Goal: Transaction & Acquisition: Purchase product/service

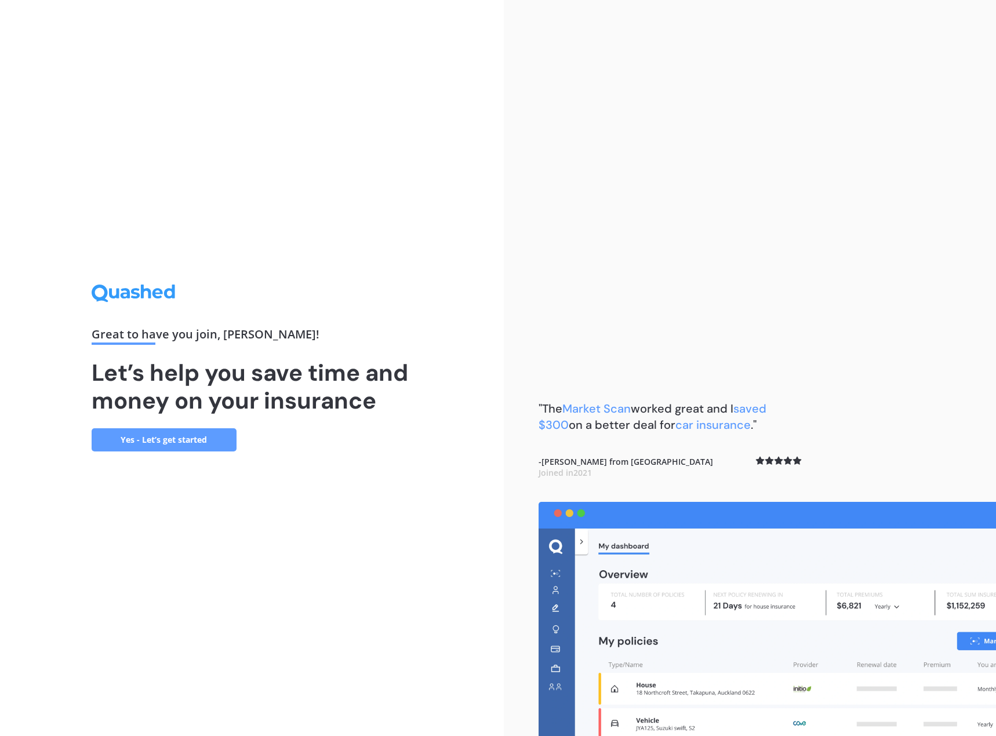
click at [226, 445] on link "Yes - Let’s get started" at bounding box center [164, 439] width 145 height 23
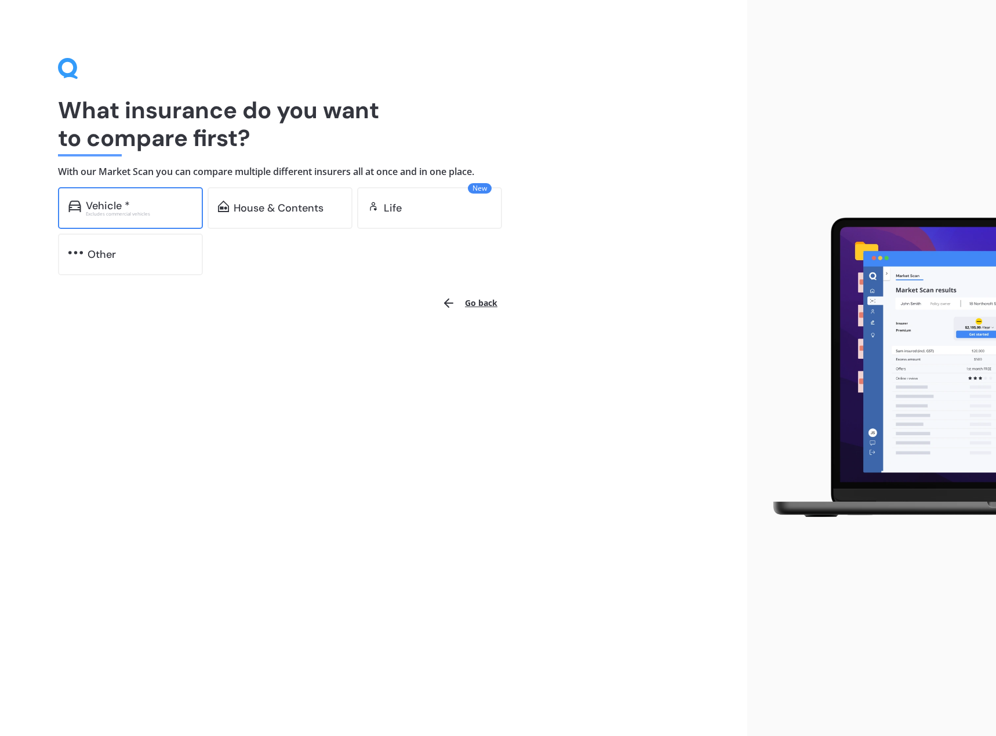
click at [110, 209] on div "Vehicle *" at bounding box center [108, 206] width 44 height 12
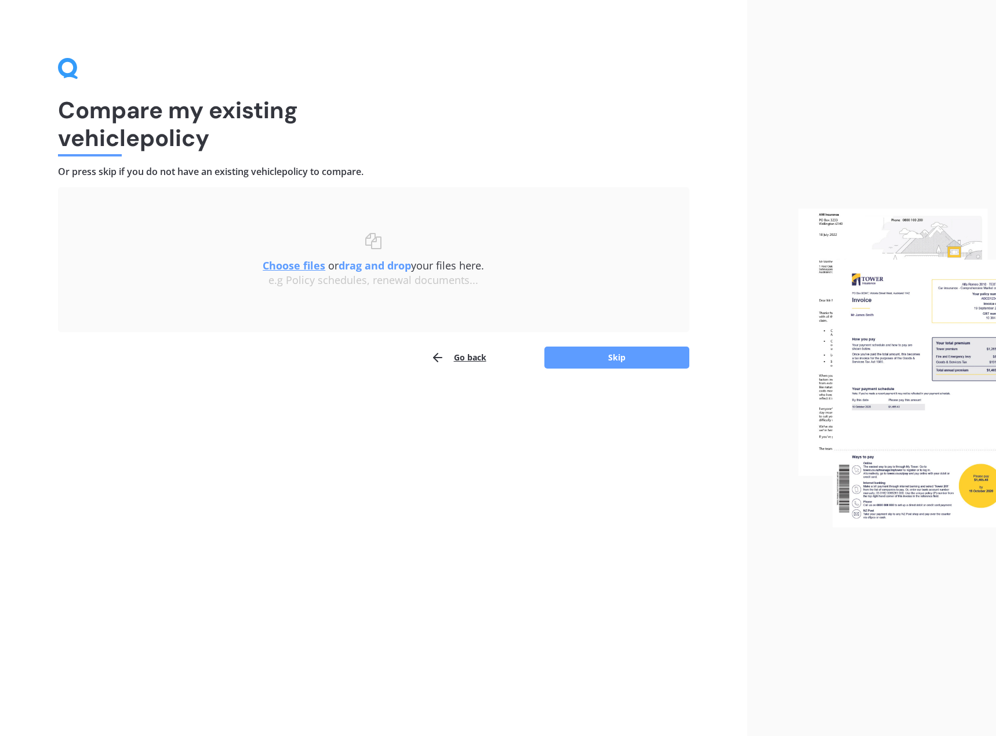
click at [454, 358] on button "Go back" at bounding box center [459, 357] width 56 height 23
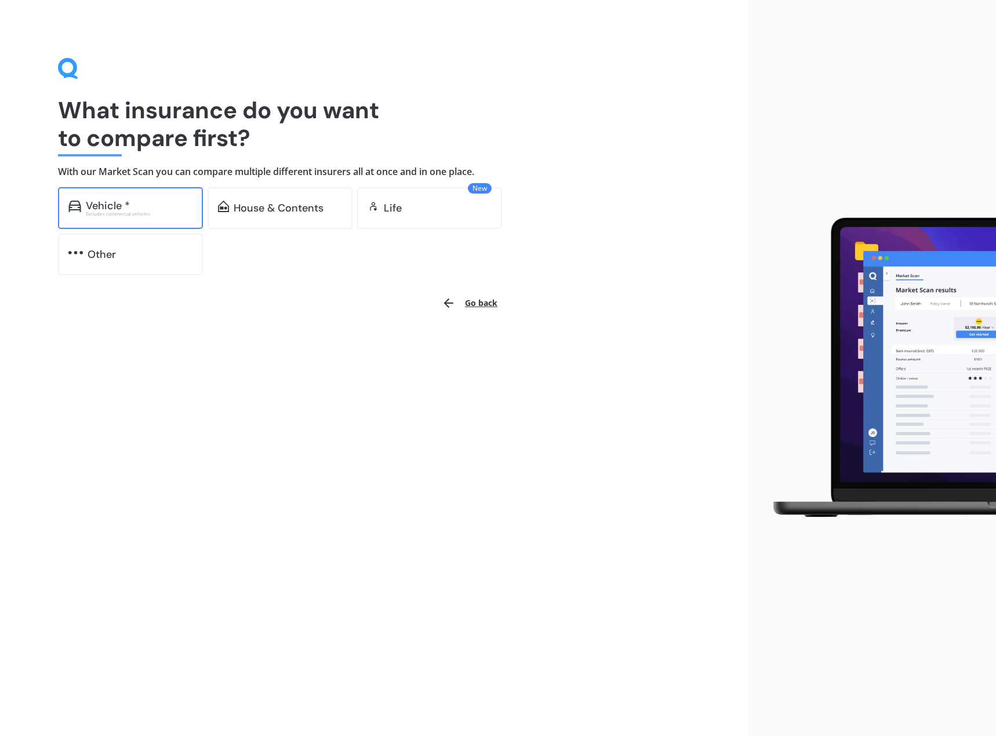
click at [123, 214] on div "Excludes commercial vehicles" at bounding box center [139, 214] width 107 height 5
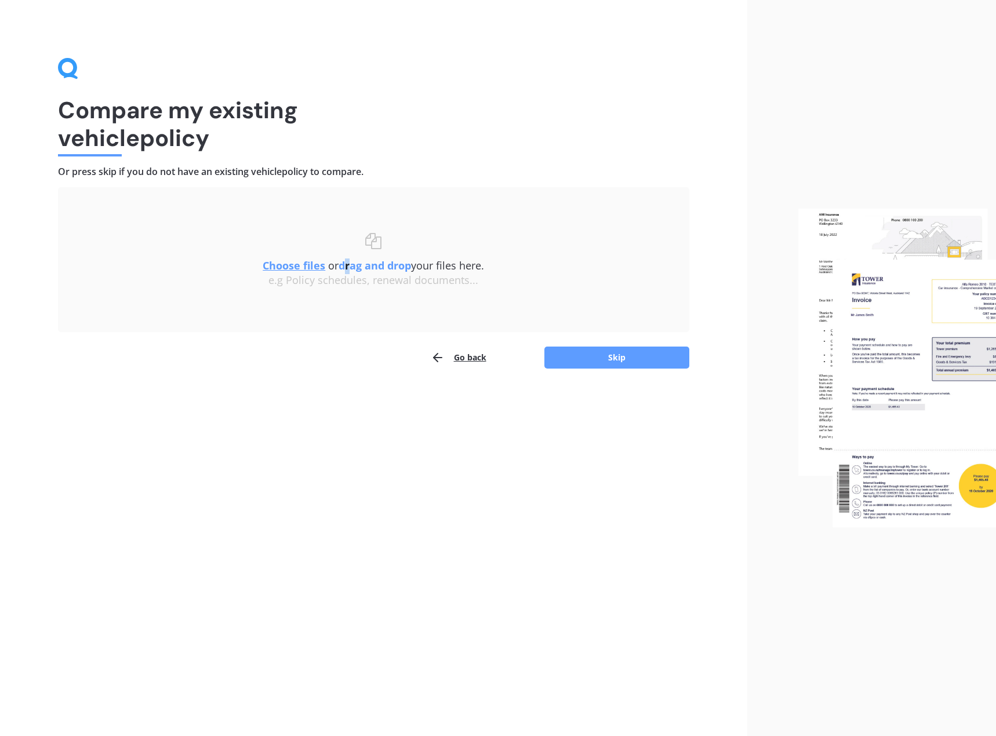
click at [344, 267] on b "drag and drop" at bounding box center [375, 266] width 72 height 14
click at [308, 263] on u "Choose files" at bounding box center [294, 266] width 63 height 14
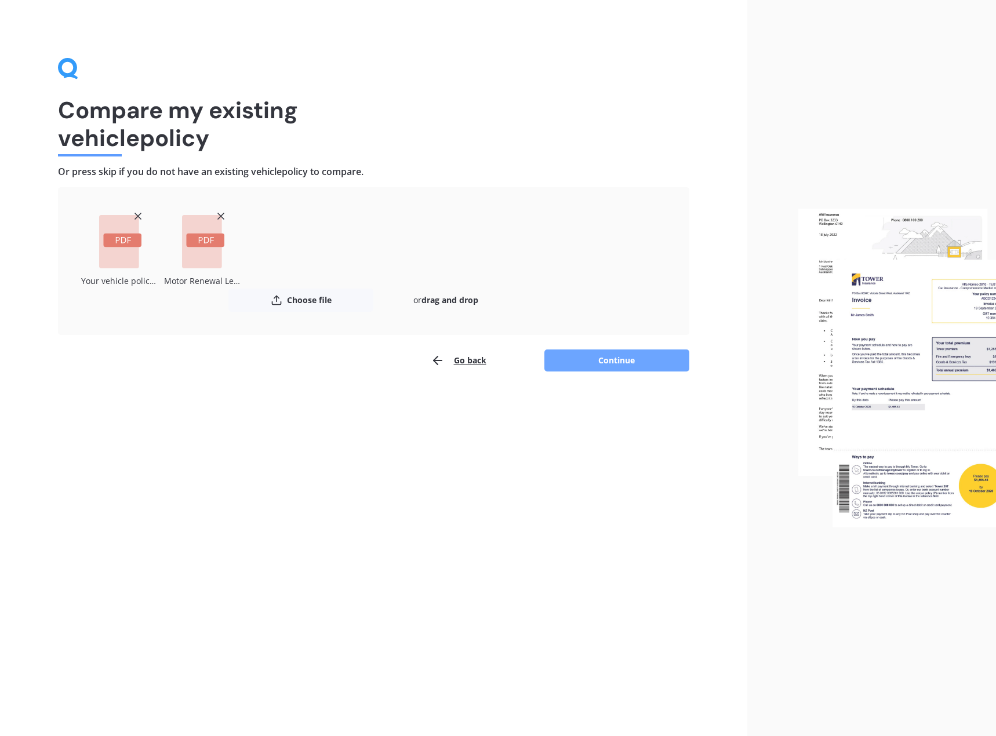
click at [620, 355] on button "Continue" at bounding box center [616, 361] width 145 height 22
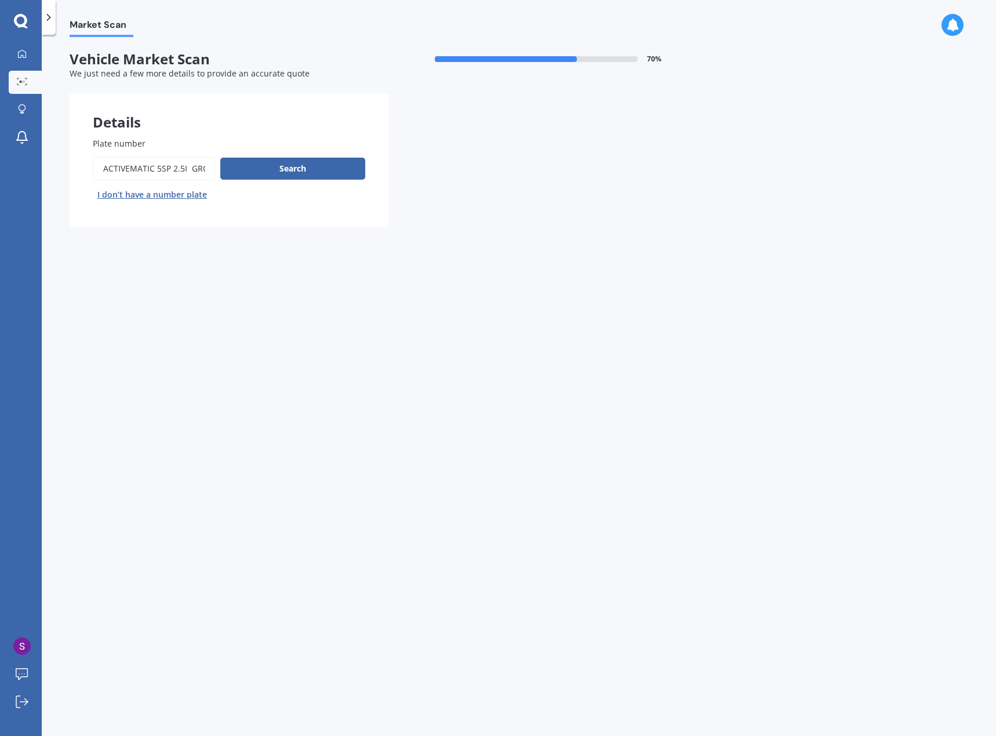
click at [133, 165] on input "Plate number" at bounding box center [154, 169] width 123 height 24
click at [171, 172] on input "Plate number" at bounding box center [154, 169] width 123 height 24
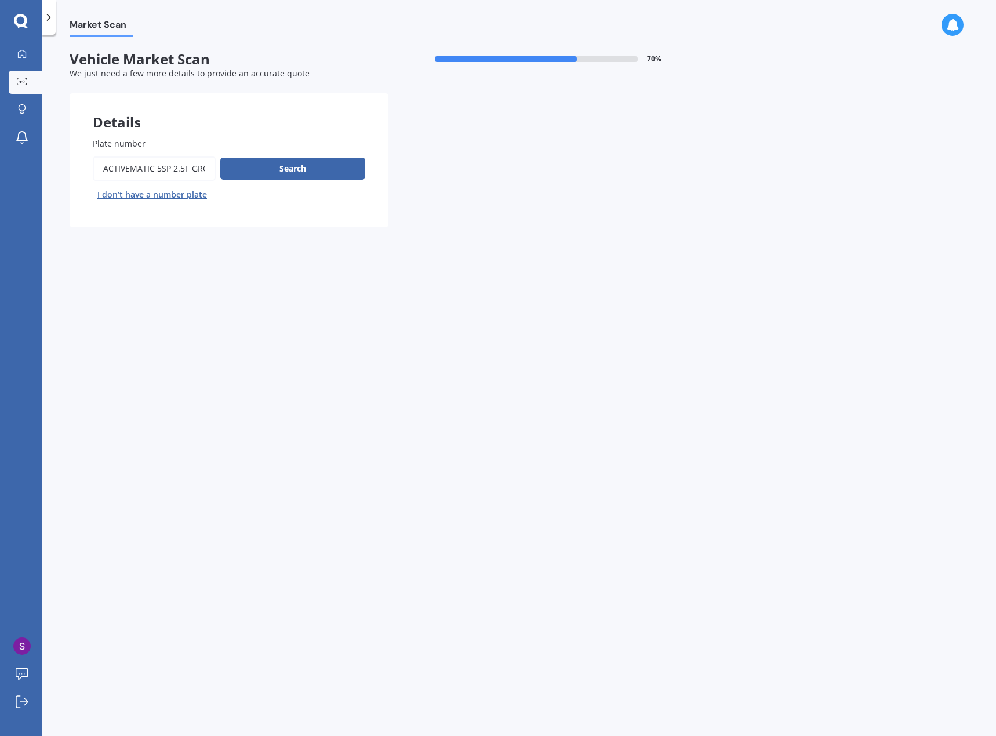
click at [171, 172] on input "Plate number" at bounding box center [154, 169] width 123 height 24
drag, startPoint x: 171, startPoint y: 172, endPoint x: 197, endPoint y: 172, distance: 26.1
click at [197, 172] on input "Plate number" at bounding box center [154, 169] width 123 height 24
click at [167, 168] on input "Plate number" at bounding box center [154, 169] width 123 height 24
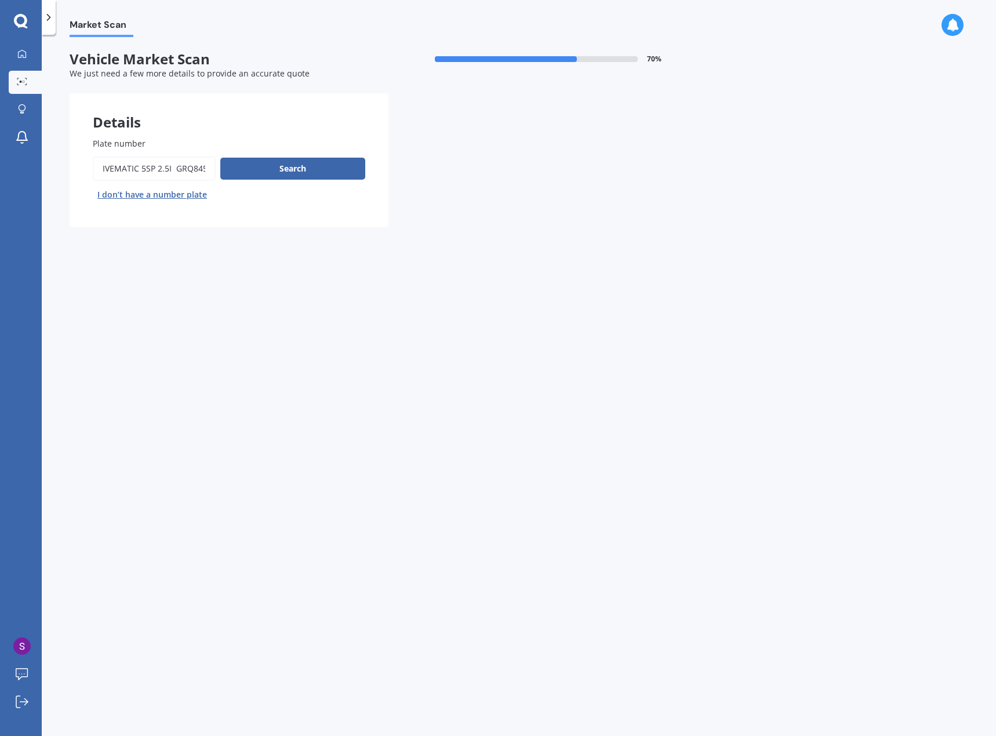
scroll to position [0, 0]
drag, startPoint x: 176, startPoint y: 168, endPoint x: 26, endPoint y: 174, distance: 150.9
click at [26, 174] on div "My Dashboard Market Scan Explore insurance Notifications [PERSON_NAME] Submit f…" at bounding box center [498, 368] width 996 height 736
type input "GRQ845"
click at [259, 167] on button "Search" at bounding box center [292, 169] width 145 height 22
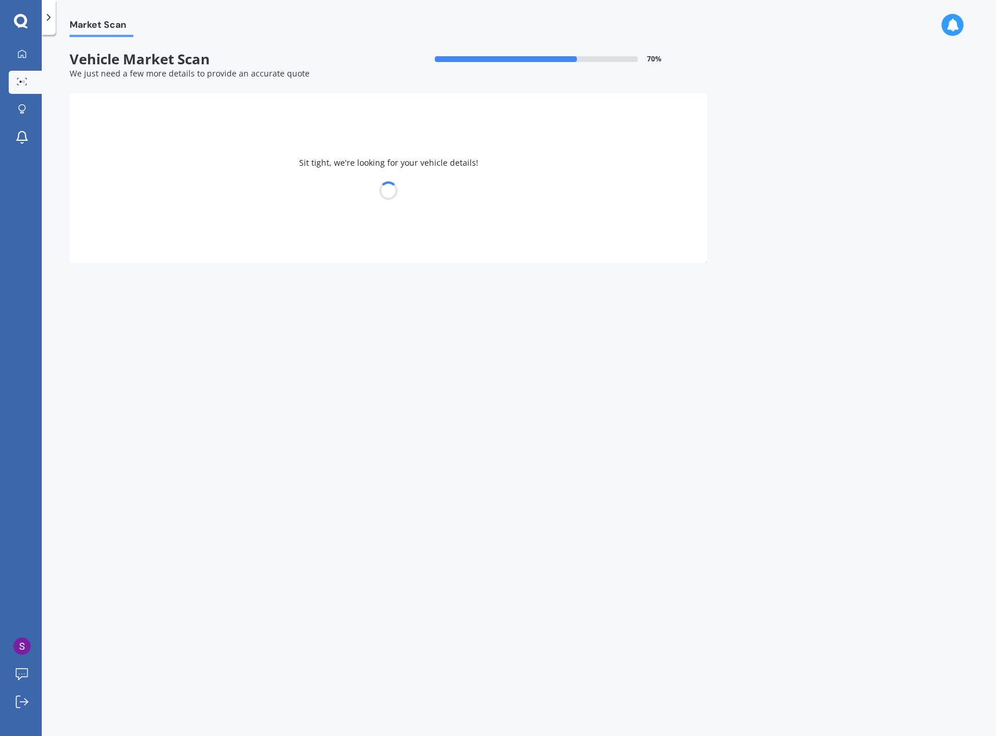
select select "MAZDA"
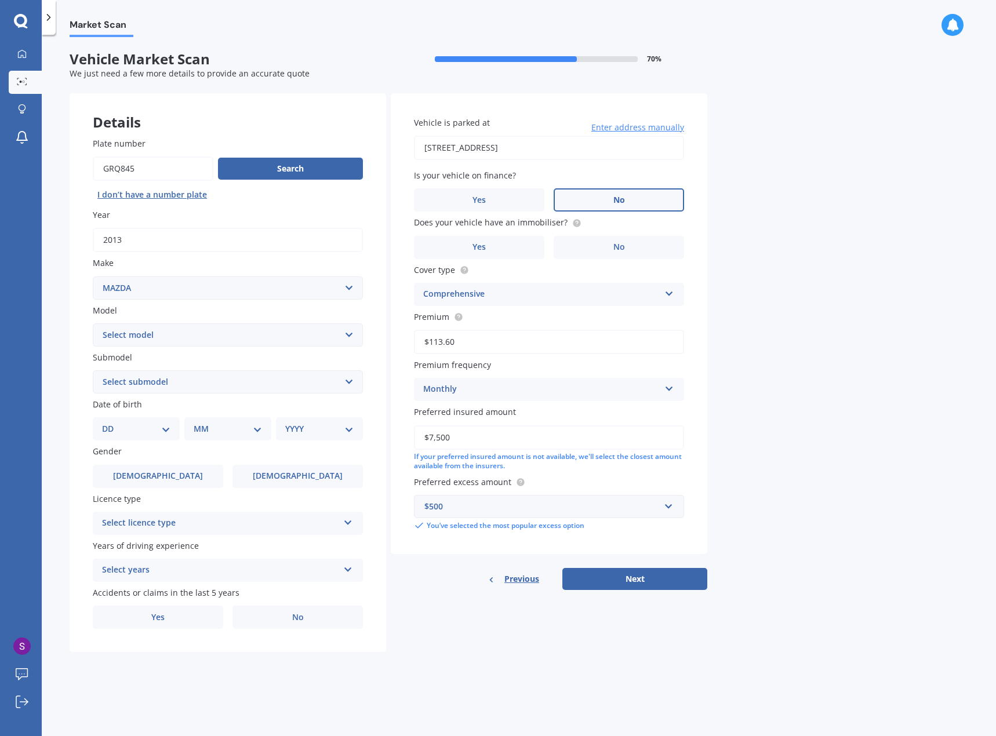
click at [592, 205] on label "No" at bounding box center [619, 199] width 130 height 23
click at [0, 0] on input "No" at bounding box center [0, 0] width 0 height 0
click at [589, 253] on label "No" at bounding box center [619, 247] width 130 height 23
click at [0, 0] on input "No" at bounding box center [0, 0] width 0 height 0
click at [499, 288] on div "Comprehensive" at bounding box center [541, 295] width 237 height 14
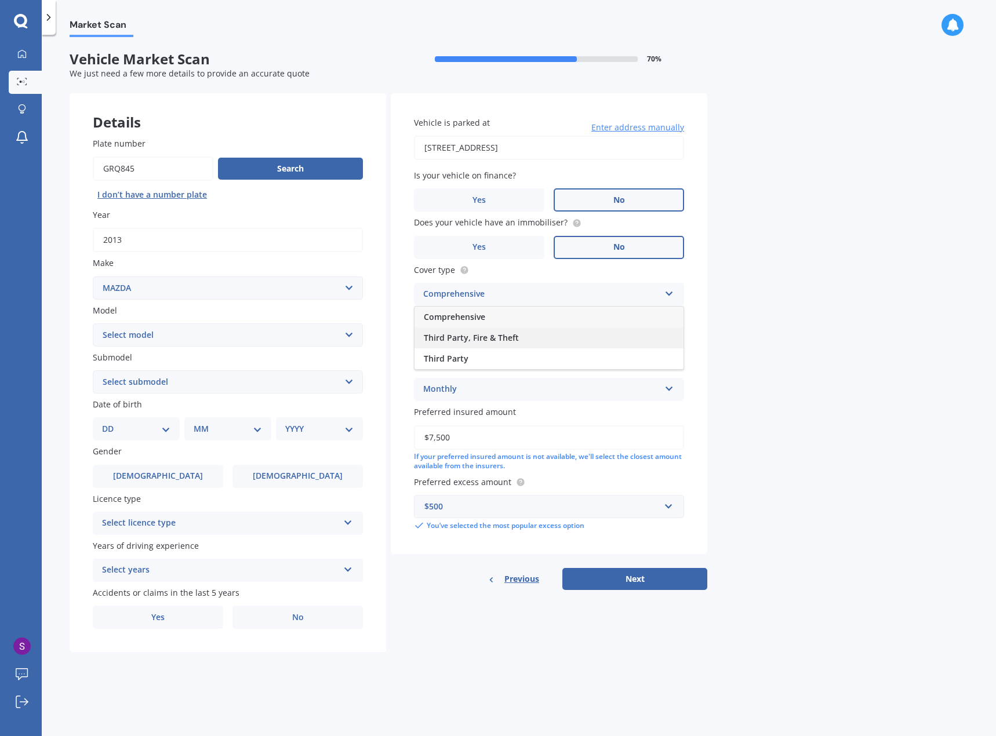
click at [474, 341] on span "Third Party, Fire & Theft" at bounding box center [471, 337] width 95 height 11
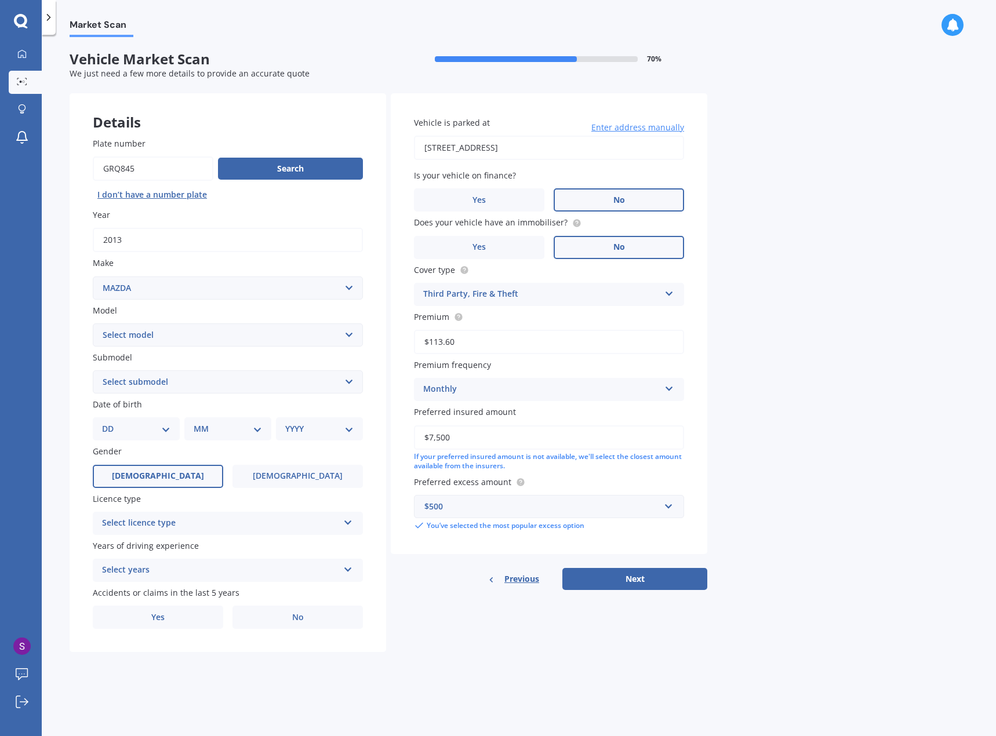
click at [190, 474] on label "[DEMOGRAPHIC_DATA]" at bounding box center [158, 476] width 130 height 23
click at [0, 0] on input "[DEMOGRAPHIC_DATA]" at bounding box center [0, 0] width 0 height 0
click at [157, 425] on select "DD 01 02 03 04 05 06 07 08 09 10 11 12 13 14 15 16 17 18 19 20 21 22 23 24 25 2…" at bounding box center [136, 429] width 68 height 13
click at [264, 247] on input "2013" at bounding box center [228, 240] width 270 height 24
click at [149, 330] on select "Select model 121 2 3 323 323 / Familia 6 626 929 Atenza Autozam Axela AZ3 B2000…" at bounding box center [228, 334] width 270 height 23
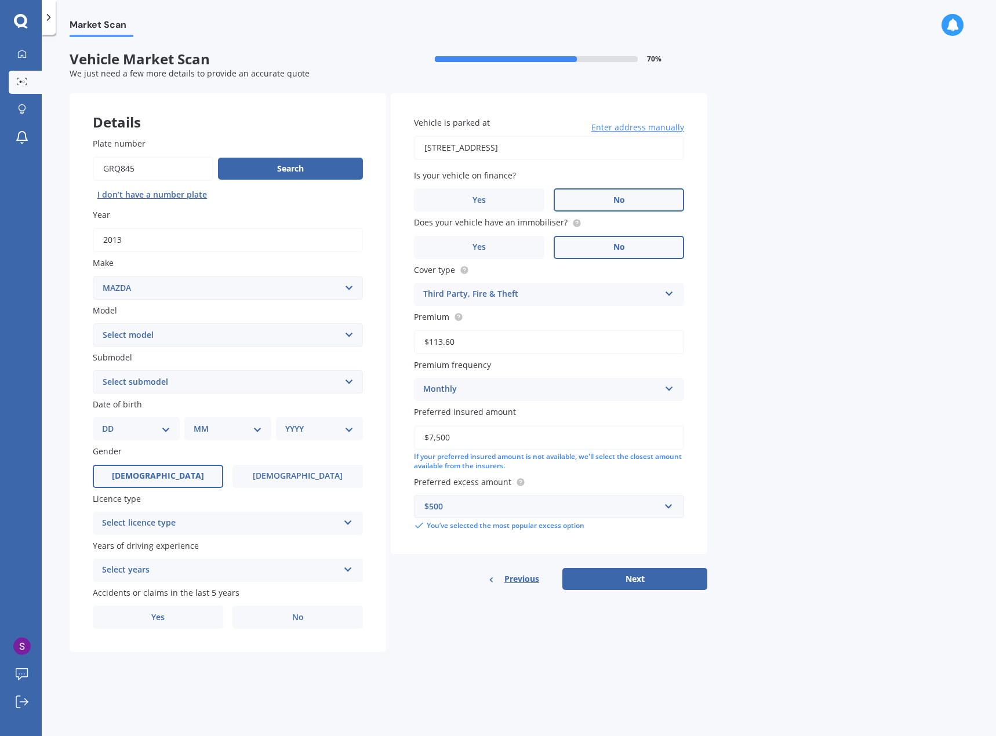
click at [168, 328] on select "Select model 121 2 3 323 323 / Familia 6 626 929 Atenza Autozam Axela AZ3 B2000…" at bounding box center [228, 334] width 270 height 23
drag, startPoint x: 161, startPoint y: 337, endPoint x: 161, endPoint y: 346, distance: 9.3
click at [161, 337] on select "Select model 121 2 3 323 323 / Familia 6 626 929 Atenza Autozam Axela AZ3 B2000…" at bounding box center [228, 334] width 270 height 23
select select "3"
click at [93, 323] on select "Select model 121 2 3 323 323 / Familia 6 626 929 Atenza Autozam Axela AZ3 B2000…" at bounding box center [228, 334] width 270 height 23
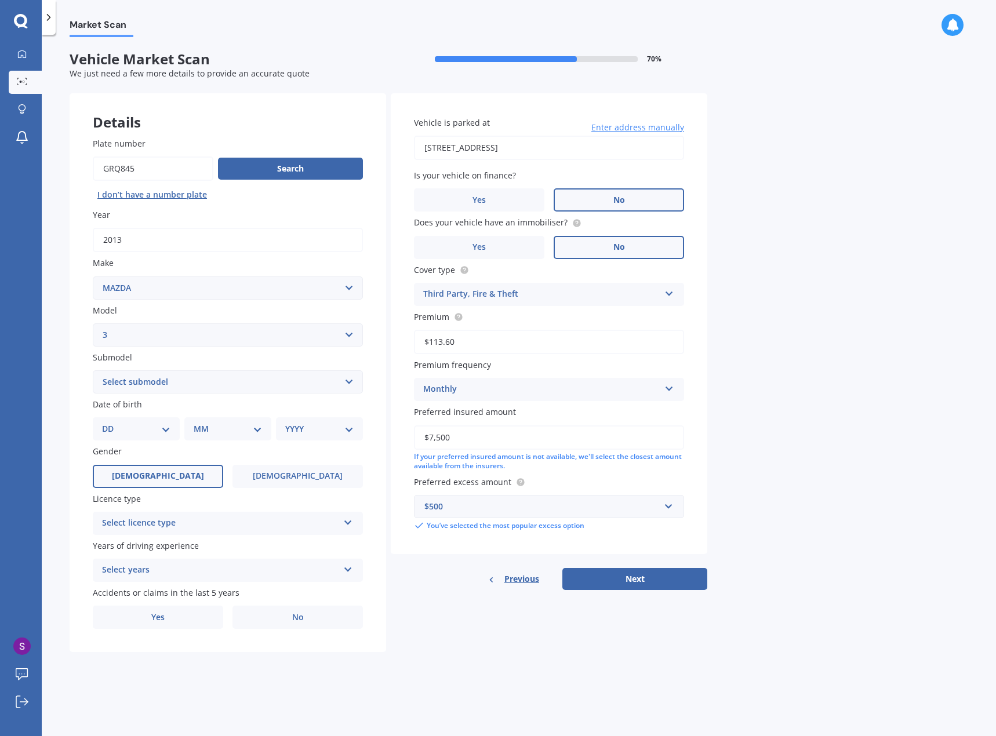
click at [148, 385] on select "Select submodel (all other) 2.0 GLX 2.0GSX Hatch MPS 2.3 6MT MPS Turbo SP22 LTD…" at bounding box center [228, 381] width 270 height 23
click at [75, 377] on div "Plate number Search I don’t have a number plate Year [DATE] Make Select make AC…" at bounding box center [228, 383] width 317 height 539
click at [129, 378] on select "Select submodel (all other) 2.0 GLX 2.0GSX Hatch MPS 2.3 6MT MPS Turbo SP22 LTD…" at bounding box center [228, 381] width 270 height 23
click at [155, 391] on select "Select submodel (all other) 2.0 GLX 2.0GSX Hatch MPS 2.3 6MT MPS Turbo SP22 LTD…" at bounding box center [228, 381] width 270 height 23
select select "SP25"
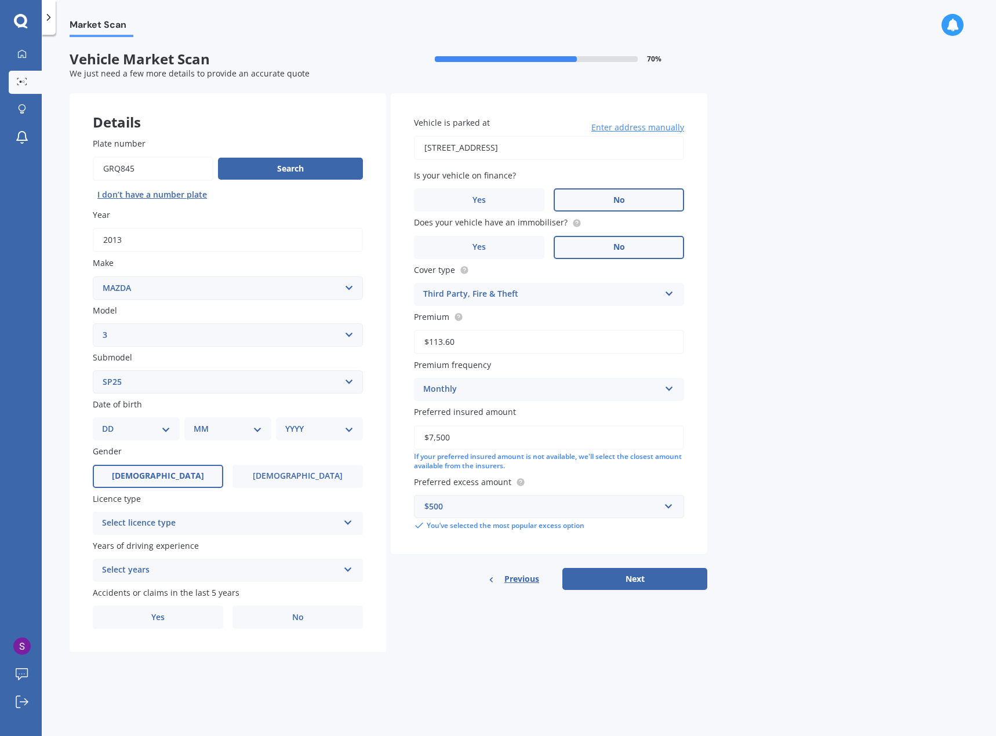
click at [93, 370] on select "Select submodel (all other) 2.0 GLX 2.0GSX Hatch MPS 2.3 6MT MPS Turbo SP22 LTD…" at bounding box center [228, 381] width 270 height 23
click at [144, 429] on select "DD 01 02 03 04 05 06 07 08 09 10 11 12 13 14 15 16 17 18 19 20 21 22 23 24 25 2…" at bounding box center [136, 429] width 68 height 13
select select "02"
click at [111, 423] on select "DD 01 02 03 04 05 06 07 08 09 10 11 12 13 14 15 16 17 18 19 20 21 22 23 24 25 2…" at bounding box center [136, 429] width 68 height 13
click at [234, 437] on div "MM 01 02 03 04 05 06 07 08 09 10 11 12" at bounding box center [230, 428] width 82 height 23
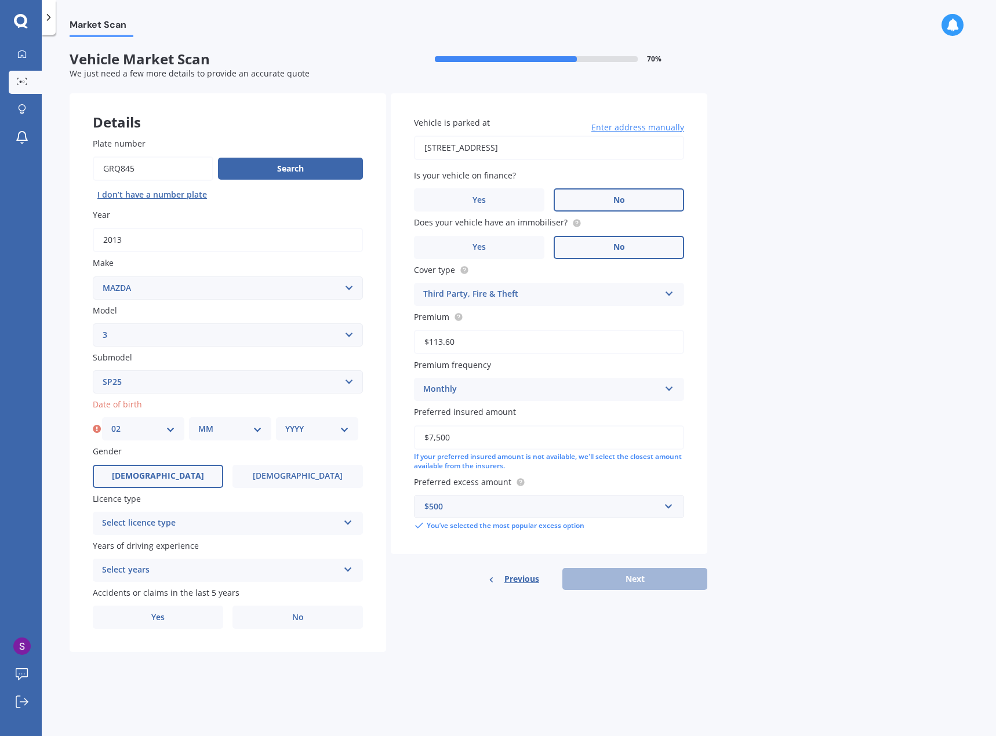
click at [243, 432] on select "MM 01 02 03 04 05 06 07 08 09 10 11 12" at bounding box center [230, 429] width 64 height 13
select select "12"
click at [198, 423] on select "MM 01 02 03 04 05 06 07 08 09 10 11 12" at bounding box center [230, 429] width 64 height 13
click at [303, 439] on div "YYYY 2025 2024 2023 2022 2021 2020 2019 2018 2017 2016 2015 2014 2013 2012 2011…" at bounding box center [317, 428] width 82 height 23
click at [305, 430] on select "YYYY 2025 2024 2023 2022 2021 2020 2019 2018 2017 2016 2015 2014 2013 2012 2011…" at bounding box center [317, 429] width 64 height 13
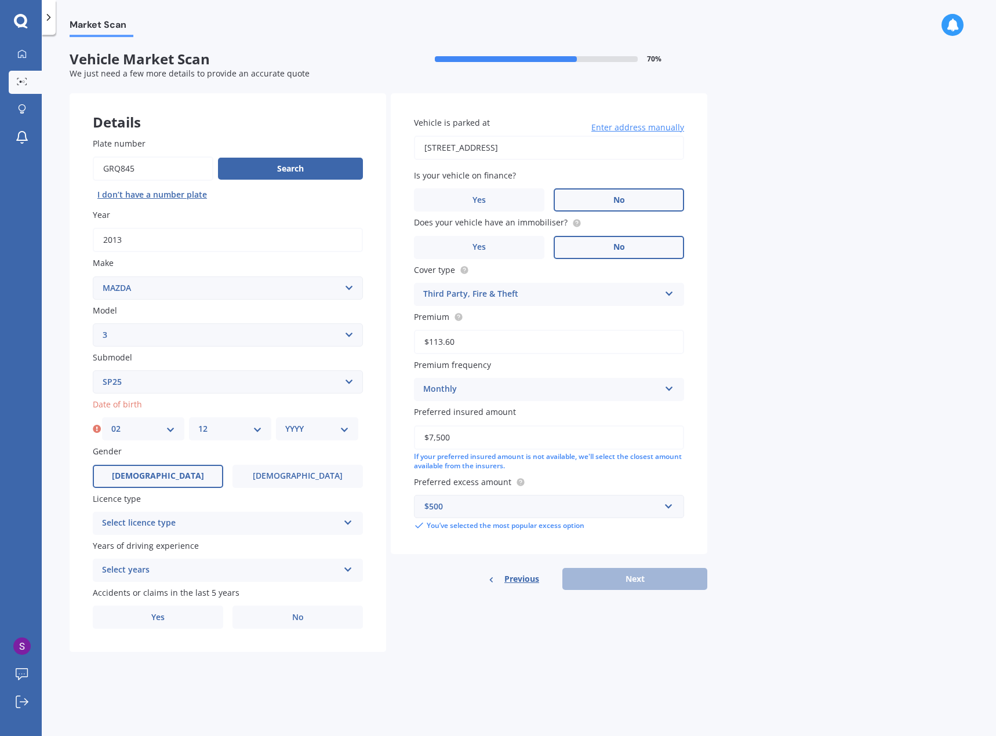
select select "1991"
click at [285, 423] on select "YYYY 2025 2024 2023 2022 2021 2020 2019 2018 2017 2016 2015 2014 2013 2012 2011…" at bounding box center [317, 429] width 64 height 13
click at [208, 521] on div "Select licence type" at bounding box center [220, 524] width 237 height 14
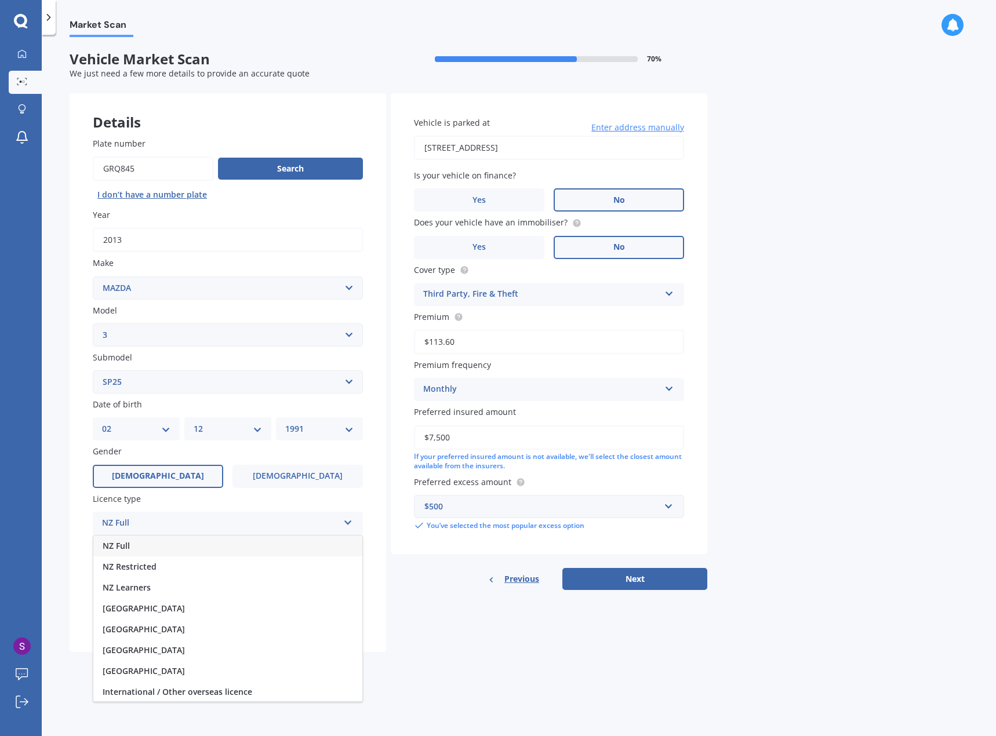
click at [155, 543] on div "NZ Full" at bounding box center [227, 546] width 269 height 21
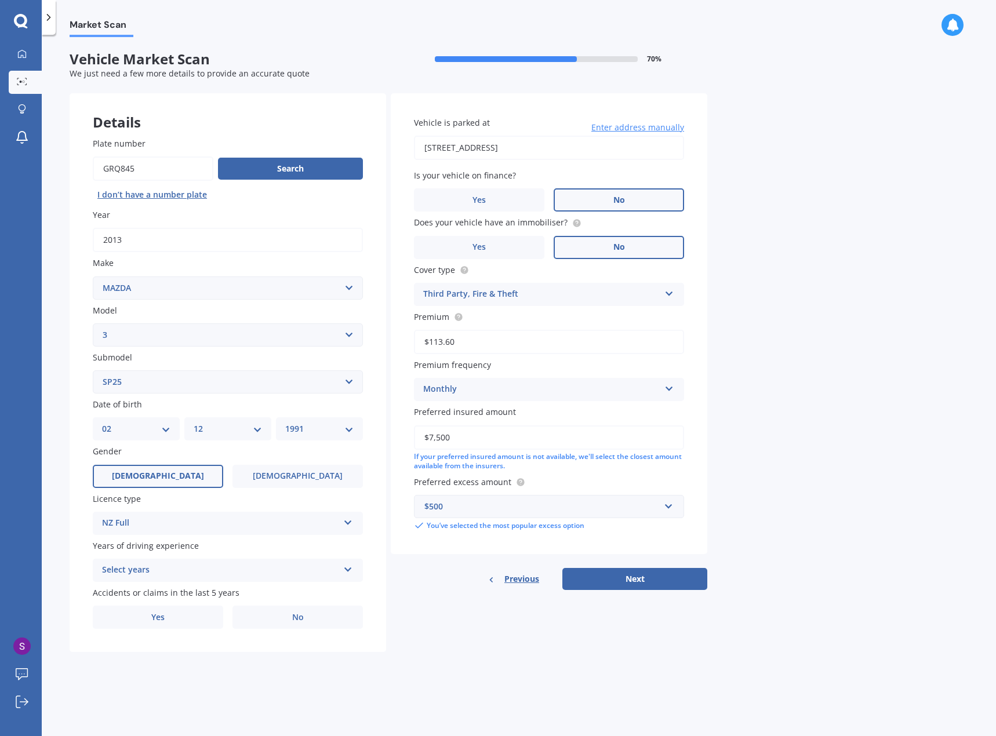
click at [155, 572] on div "Select years" at bounding box center [220, 570] width 237 height 14
click at [151, 598] on span "5 or more years" at bounding box center [134, 592] width 63 height 11
click at [256, 616] on label "No" at bounding box center [297, 617] width 130 height 23
click at [0, 0] on input "No" at bounding box center [0, 0] width 0 height 0
click at [606, 577] on button "Next" at bounding box center [634, 579] width 145 height 22
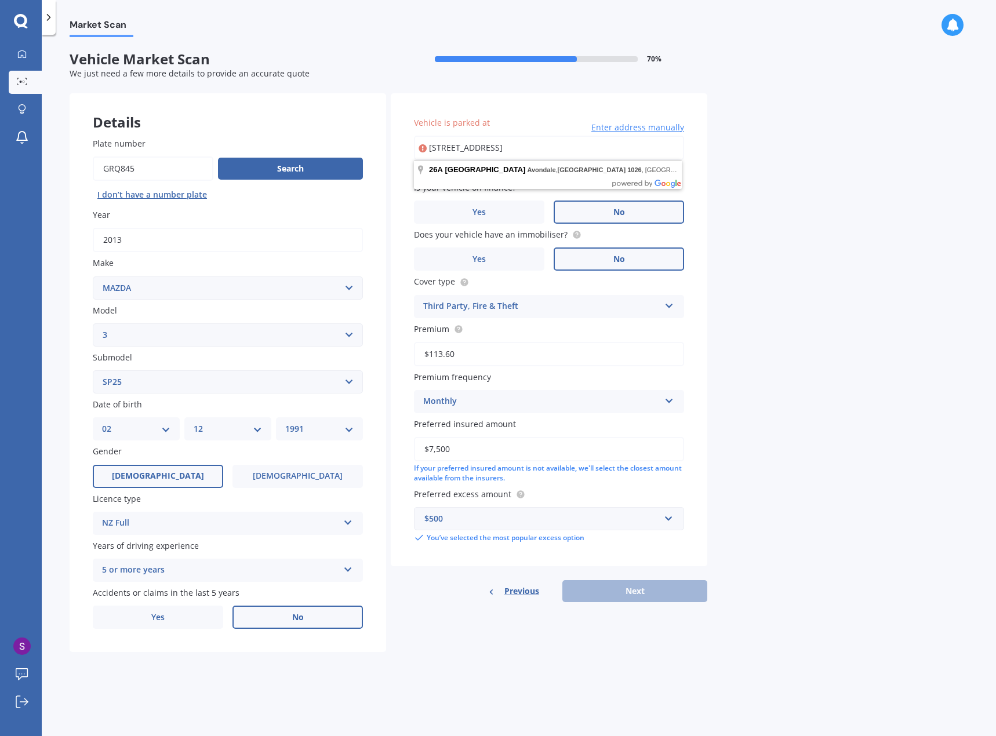
type input "[STREET_ADDRESS]"
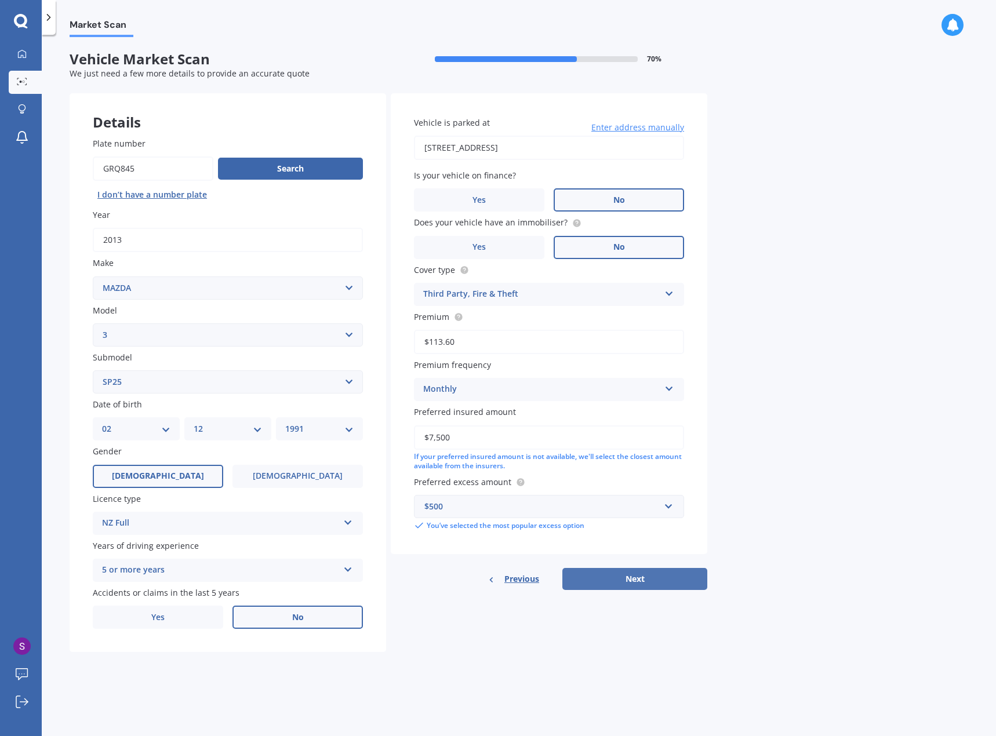
click at [625, 570] on button "Next" at bounding box center [634, 579] width 145 height 22
select select "02"
select select "12"
select select "1991"
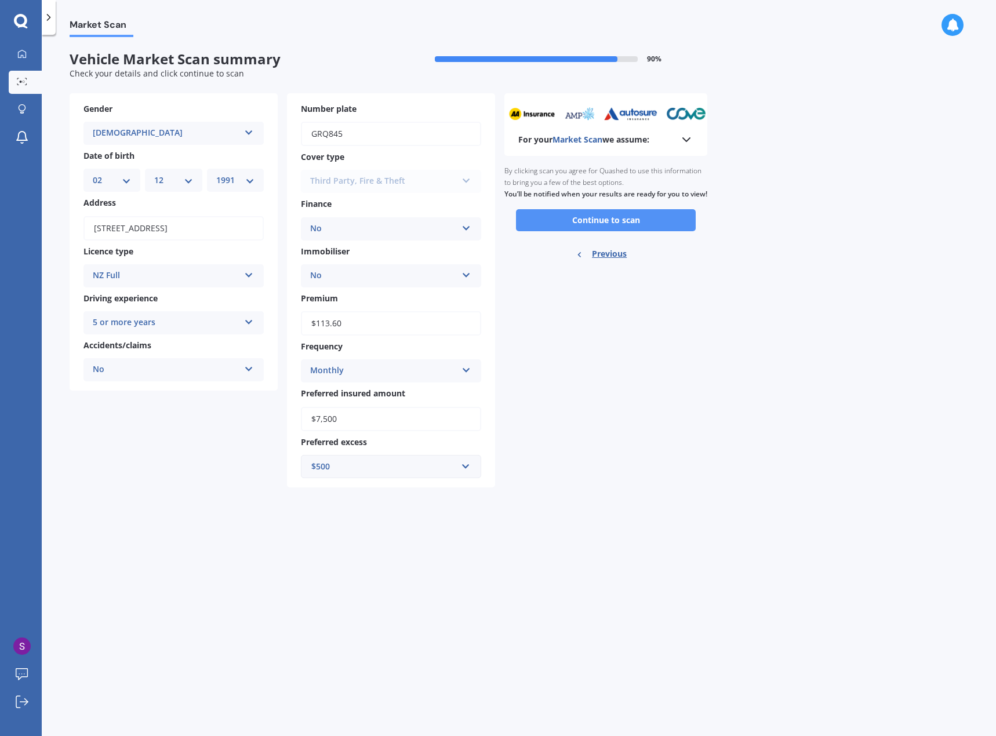
click at [576, 225] on button "Continue to scan" at bounding box center [606, 220] width 180 height 22
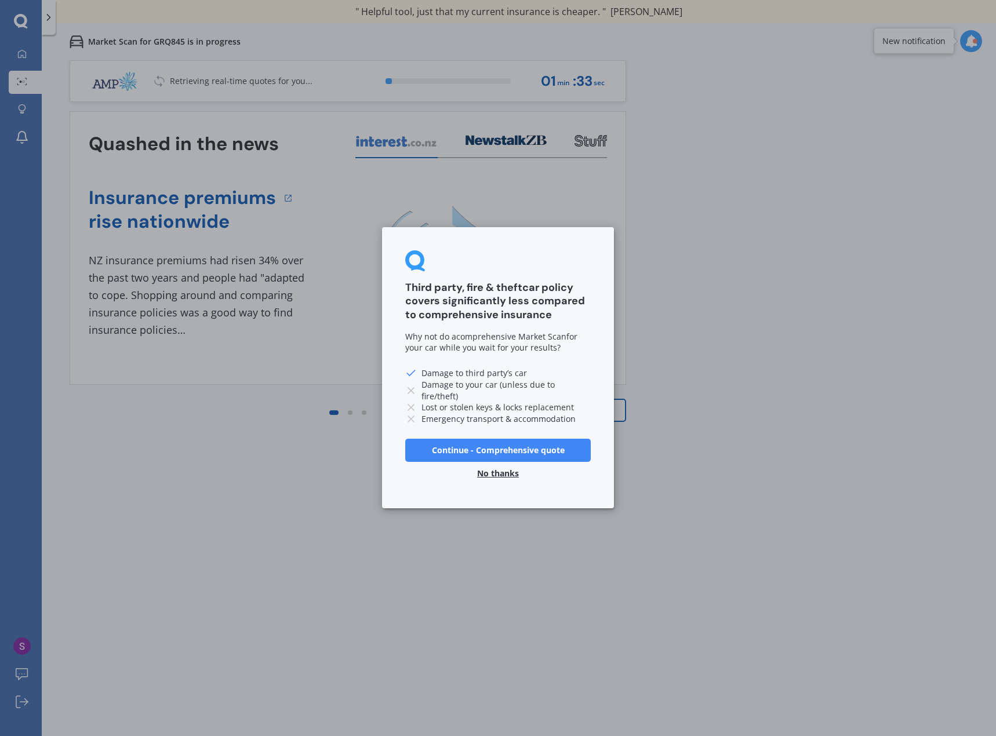
click at [500, 475] on button "No thanks" at bounding box center [498, 474] width 56 height 23
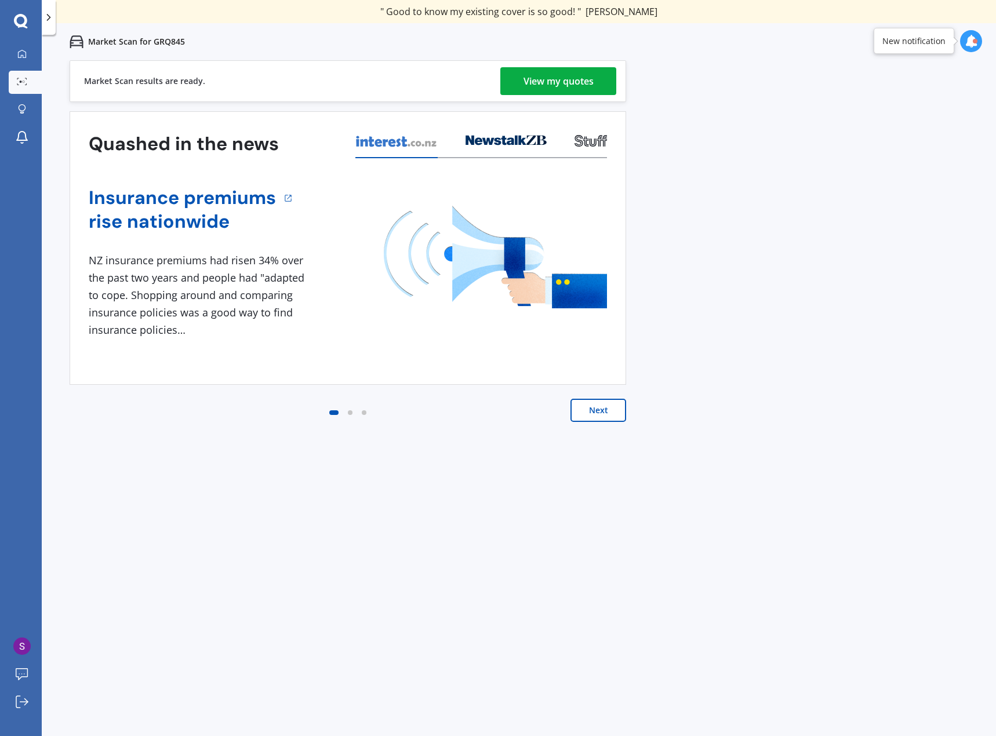
click at [565, 88] on div "View my quotes" at bounding box center [558, 81] width 70 height 28
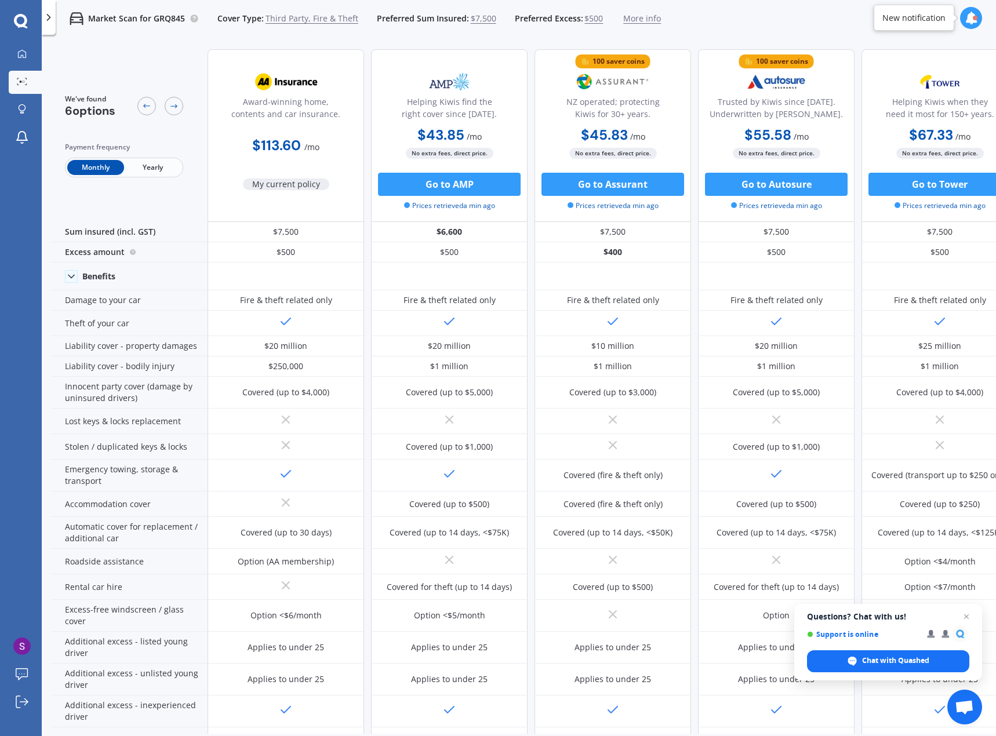
click at [180, 10] on div "Market Scan for GRQ845 Cover Type: Third Party, Fire & Theft Preferred Sum Insu…" at bounding box center [358, 18] width 605 height 37
click at [169, 16] on p "Market Scan for GRQ845" at bounding box center [136, 19] width 97 height 12
click at [168, 16] on p "Market Scan for GRQ845" at bounding box center [136, 19] width 97 height 12
click at [166, 16] on p "Market Scan for GRQ845" at bounding box center [136, 19] width 97 height 12
click at [165, 31] on div "Market Scan for GRQ845 Cover Type: Third Party, Fire & Theft Preferred Sum Insu…" at bounding box center [358, 18] width 605 height 37
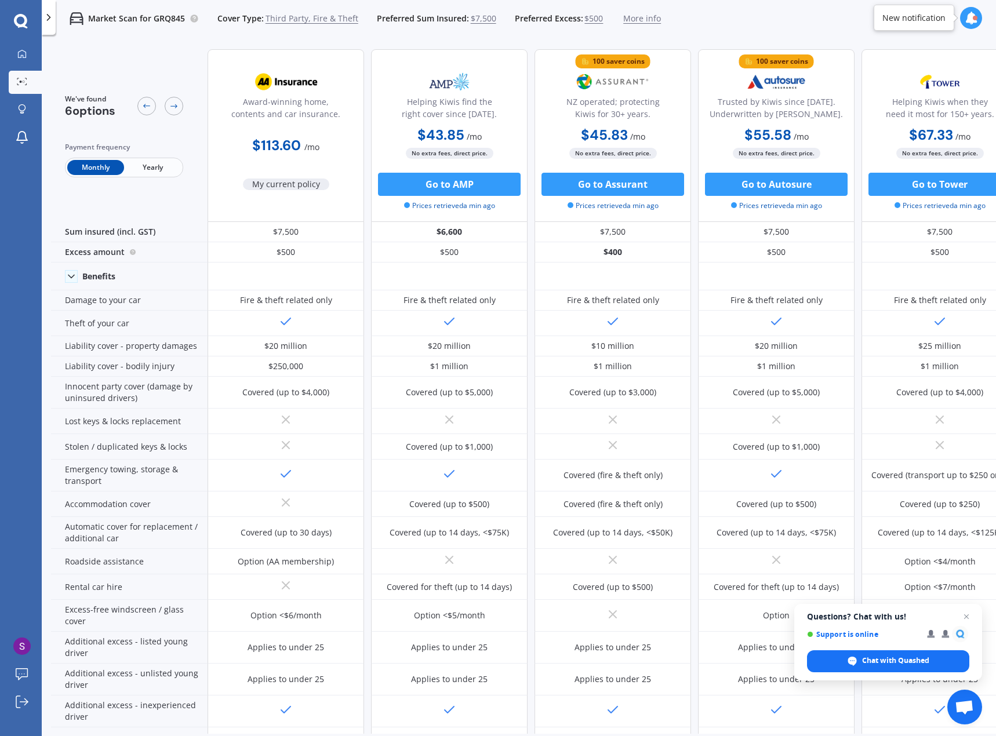
click at [286, 147] on b "$113.60" at bounding box center [276, 145] width 49 height 18
click at [179, 16] on p "Market Scan for GRQ845" at bounding box center [136, 19] width 97 height 12
click at [32, 20] on div at bounding box center [21, 21] width 42 height 15
click at [23, 21] on icon at bounding box center [21, 21] width 14 height 15
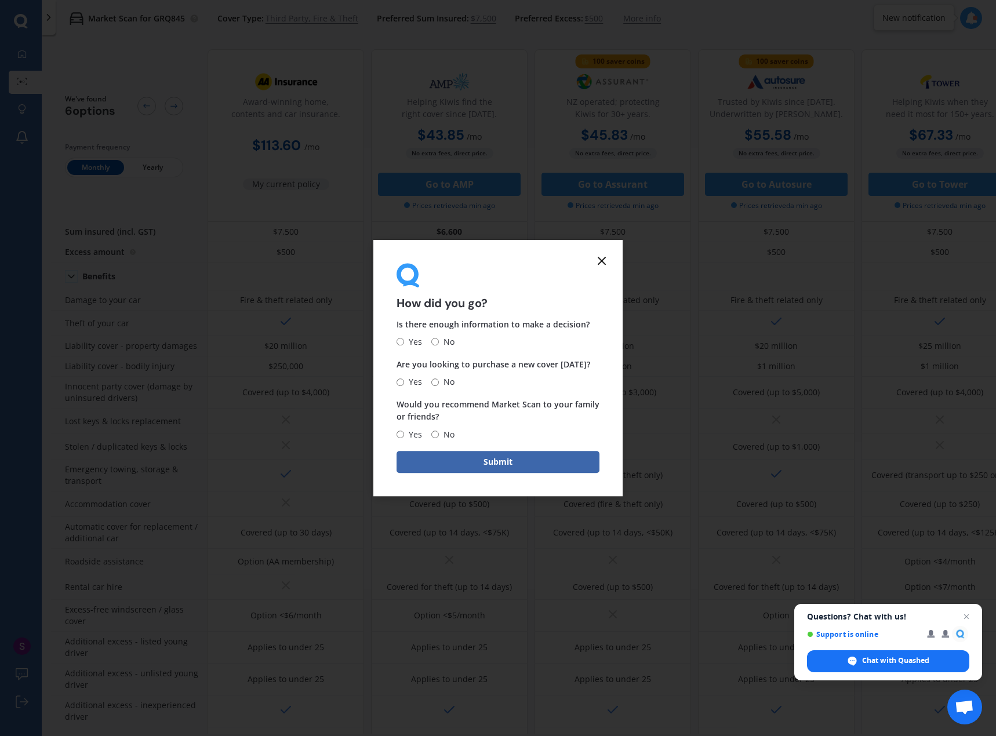
click at [593, 263] on form "How did you go? Is there enough information to make a decision? Yes No Are you …" at bounding box center [497, 368] width 249 height 256
click at [594, 263] on div "How did you go?" at bounding box center [498, 286] width 203 height 46
click at [605, 266] on icon at bounding box center [602, 261] width 14 height 14
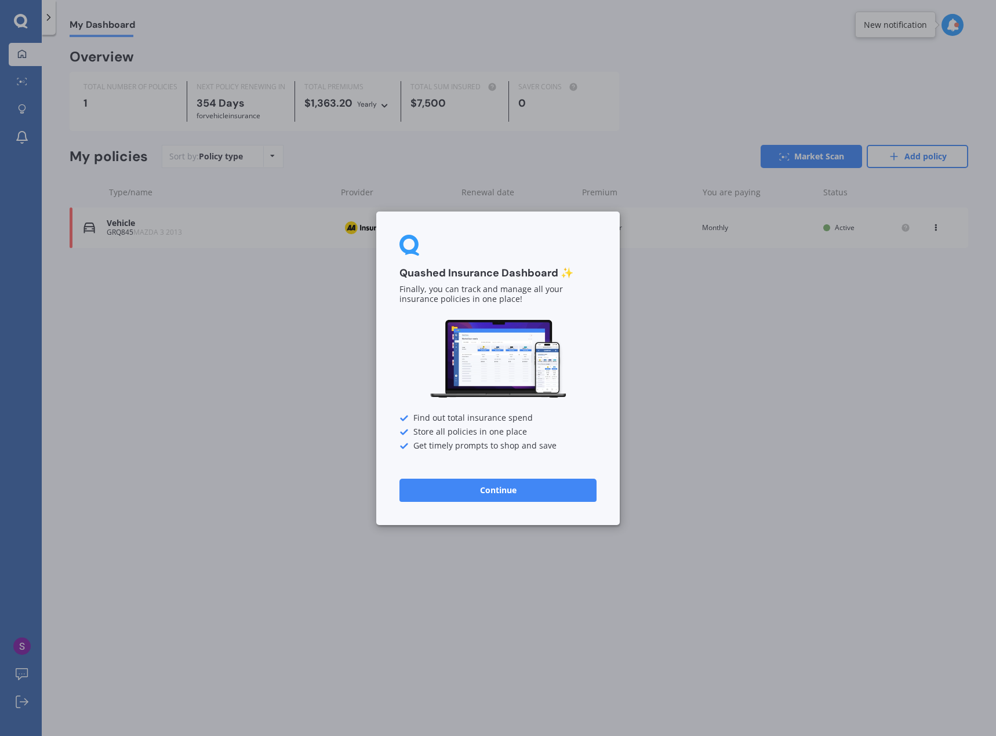
click at [533, 500] on button "Continue" at bounding box center [497, 489] width 197 height 23
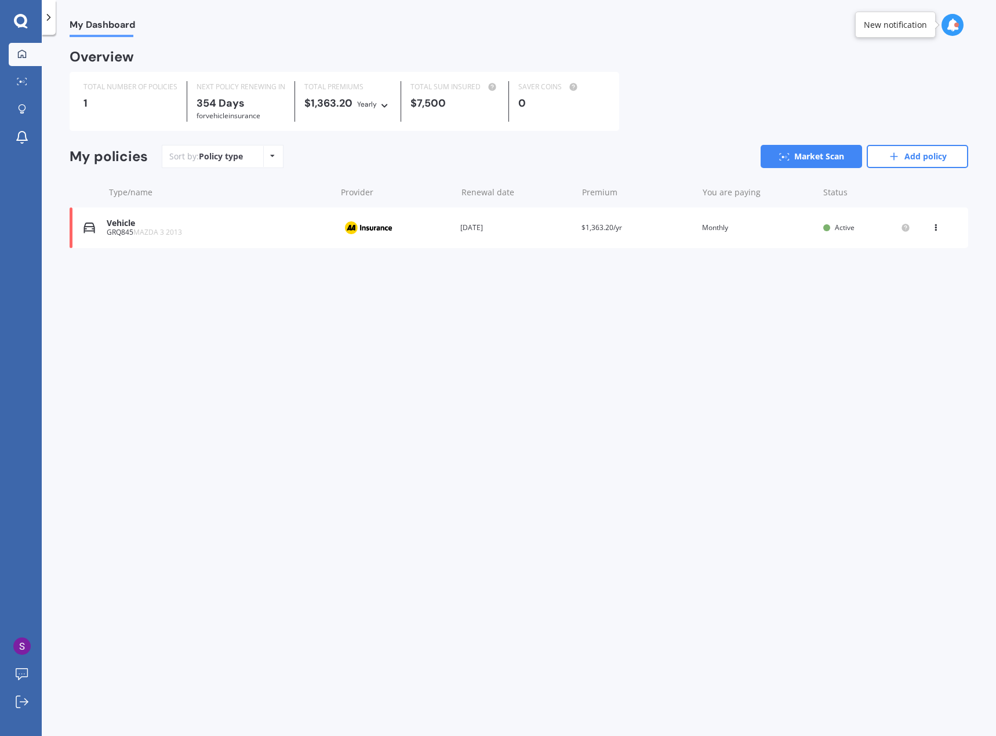
click at [936, 224] on icon at bounding box center [936, 225] width 8 height 7
click at [912, 273] on div "Delete" at bounding box center [910, 272] width 115 height 23
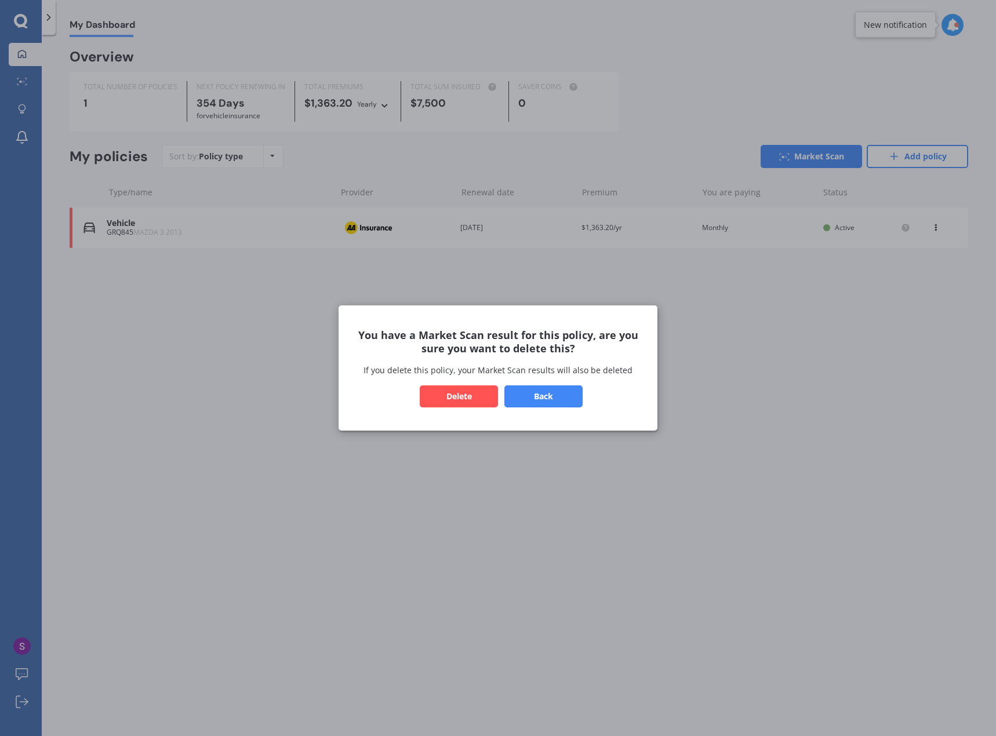
click at [479, 395] on button "Delete" at bounding box center [459, 396] width 78 height 22
